Goal: Task Accomplishment & Management: Complete application form

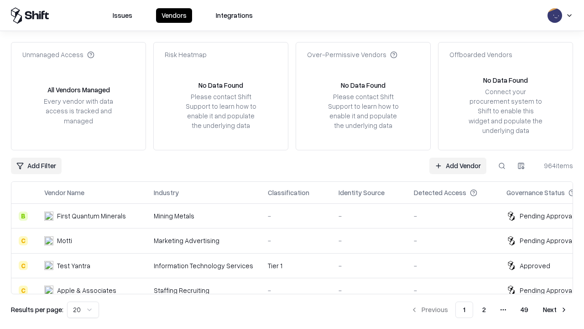
click at [458, 165] on link "Add Vendor" at bounding box center [458, 166] width 57 height 16
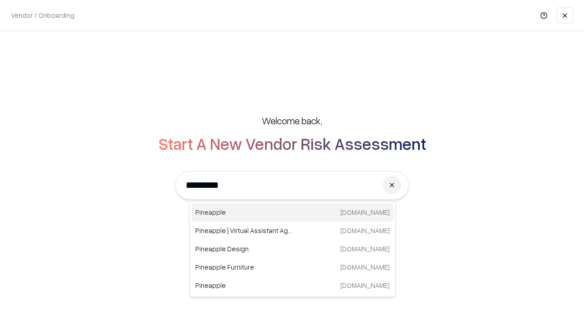
click at [293, 212] on div "Pineapple [DOMAIN_NAME]" at bounding box center [293, 212] width 202 height 18
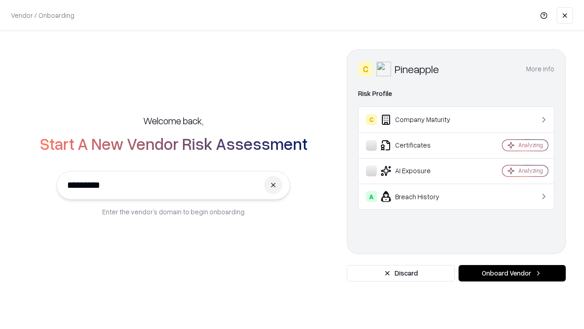
type input "*********"
click at [512, 273] on button "Onboard Vendor" at bounding box center [512, 273] width 107 height 16
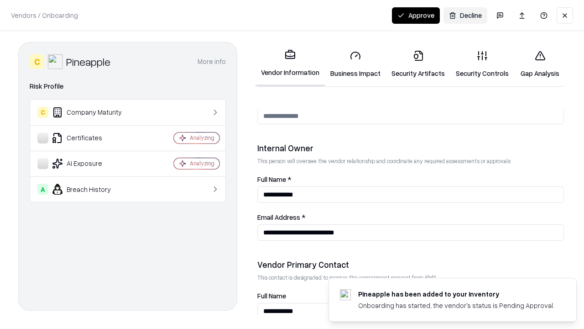
scroll to position [473, 0]
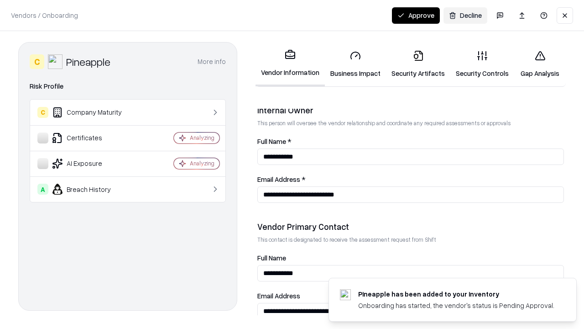
click at [356, 64] on link "Business Impact" at bounding box center [355, 64] width 61 height 42
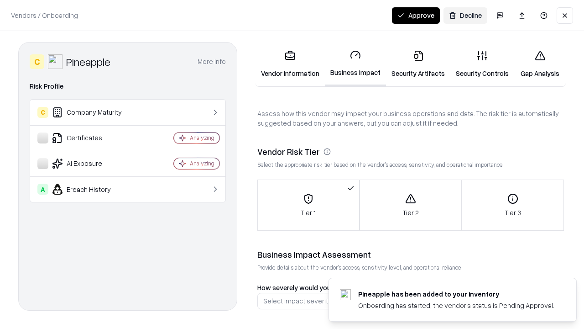
click at [418, 64] on link "Security Artifacts" at bounding box center [418, 64] width 64 height 42
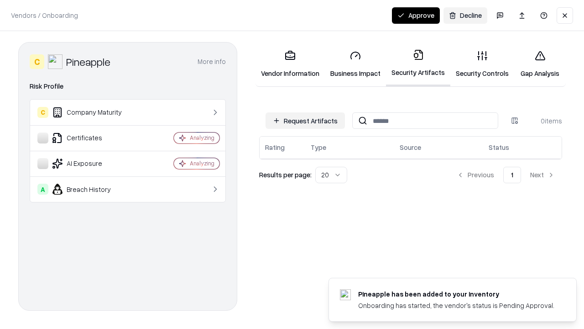
click at [305, 120] on button "Request Artifacts" at bounding box center [305, 120] width 79 height 16
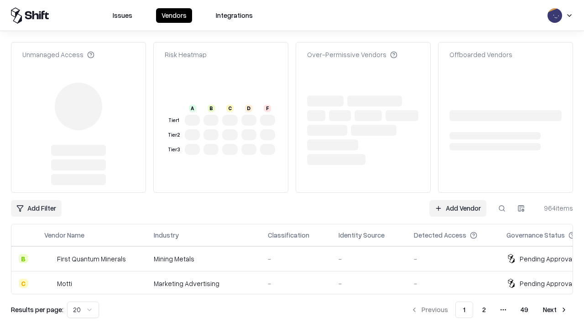
click at [458, 200] on link "Add Vendor" at bounding box center [458, 208] width 57 height 16
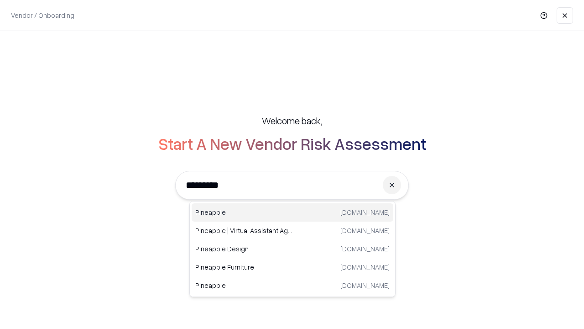
click at [293, 212] on div "Pineapple [DOMAIN_NAME]" at bounding box center [293, 212] width 202 height 18
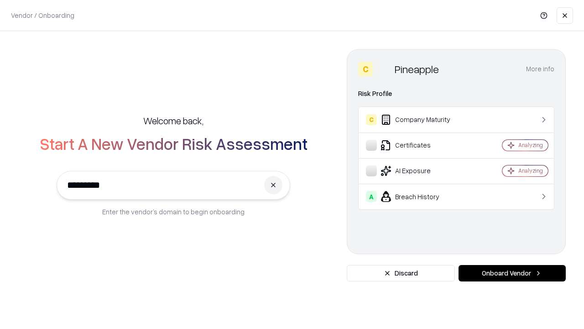
type input "*********"
click at [512, 273] on button "Onboard Vendor" at bounding box center [512, 273] width 107 height 16
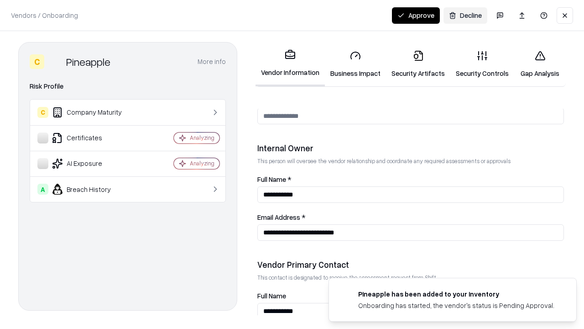
scroll to position [473, 0]
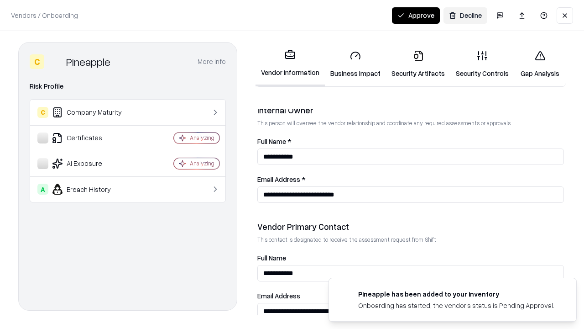
click at [416, 15] on button "Approve" at bounding box center [416, 15] width 48 height 16
